Goal: Transaction & Acquisition: Book appointment/travel/reservation

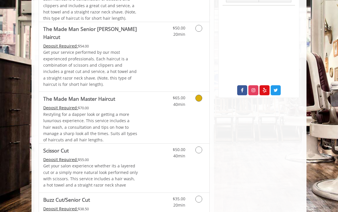
click at [203, 92] on link "Grooming services" at bounding box center [199, 100] width 11 height 16
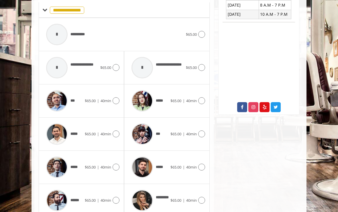
scroll to position [249, 0]
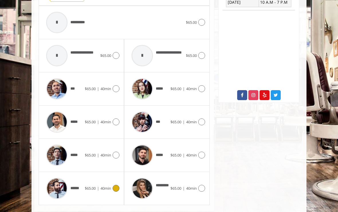
click at [116, 185] on icon at bounding box center [115, 188] width 7 height 7
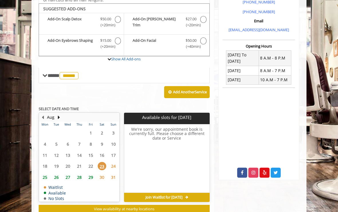
scroll to position [173, 0]
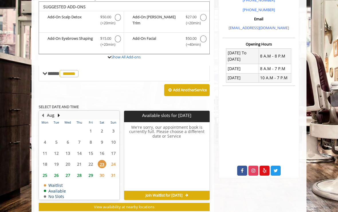
click at [47, 171] on span "25" at bounding box center [45, 175] width 9 height 8
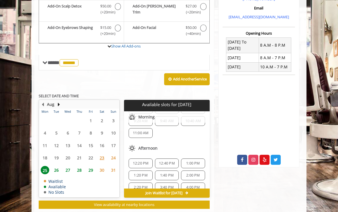
scroll to position [18, 0]
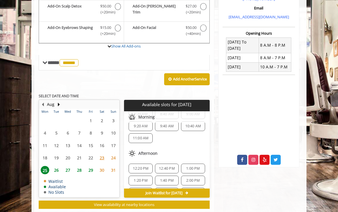
click at [145, 136] on span "11:00 AM" at bounding box center [141, 138] width 16 height 5
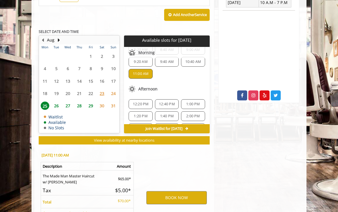
scroll to position [289, 0]
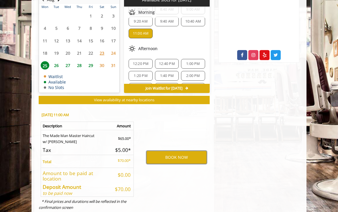
click at [191, 155] on button "BOOK NOW" at bounding box center [176, 157] width 60 height 13
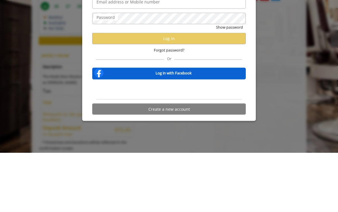
click at [182, 143] on div "Sign in with Google. Opens in new tab" at bounding box center [169, 149] width 53 height 13
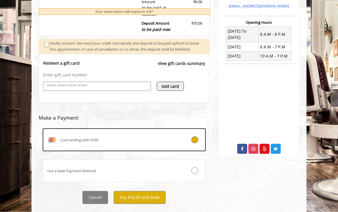
scroll to position [199, 0]
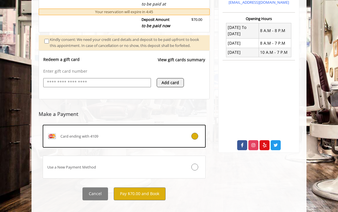
click at [157, 196] on button "Pay $70.00 and Book" at bounding box center [140, 193] width 52 height 13
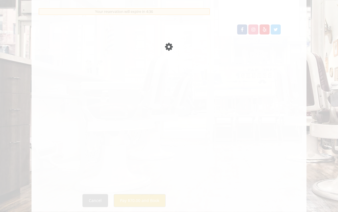
scroll to position [321, 0]
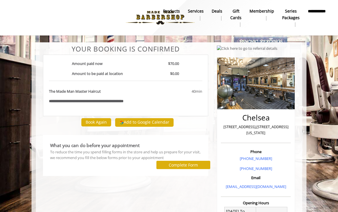
click at [20, 118] on body "**********" at bounding box center [169, 193] width 338 height 303
